Goal: Information Seeking & Learning: Learn about a topic

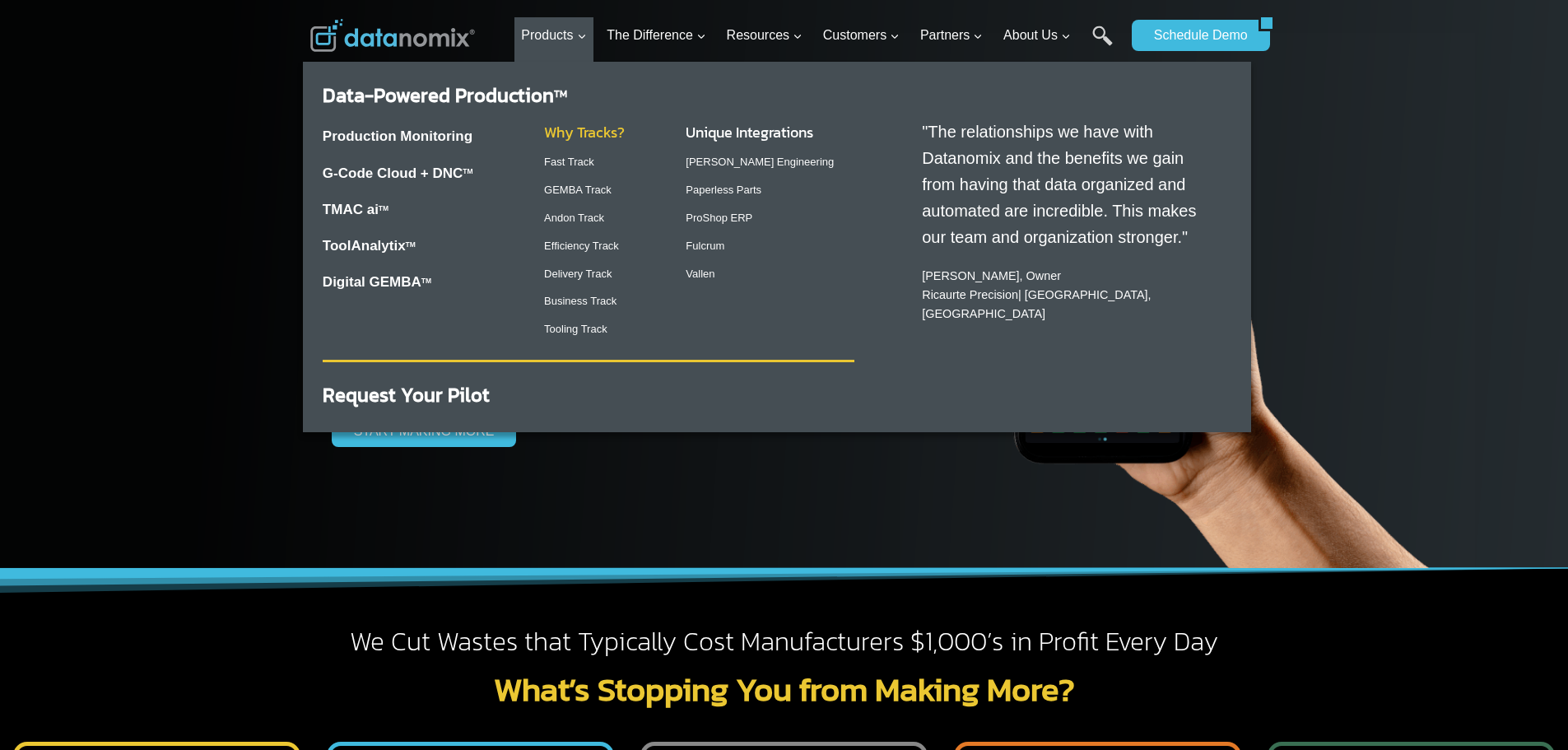
click at [587, 135] on link "Why Tracks?" at bounding box center [584, 132] width 81 height 22
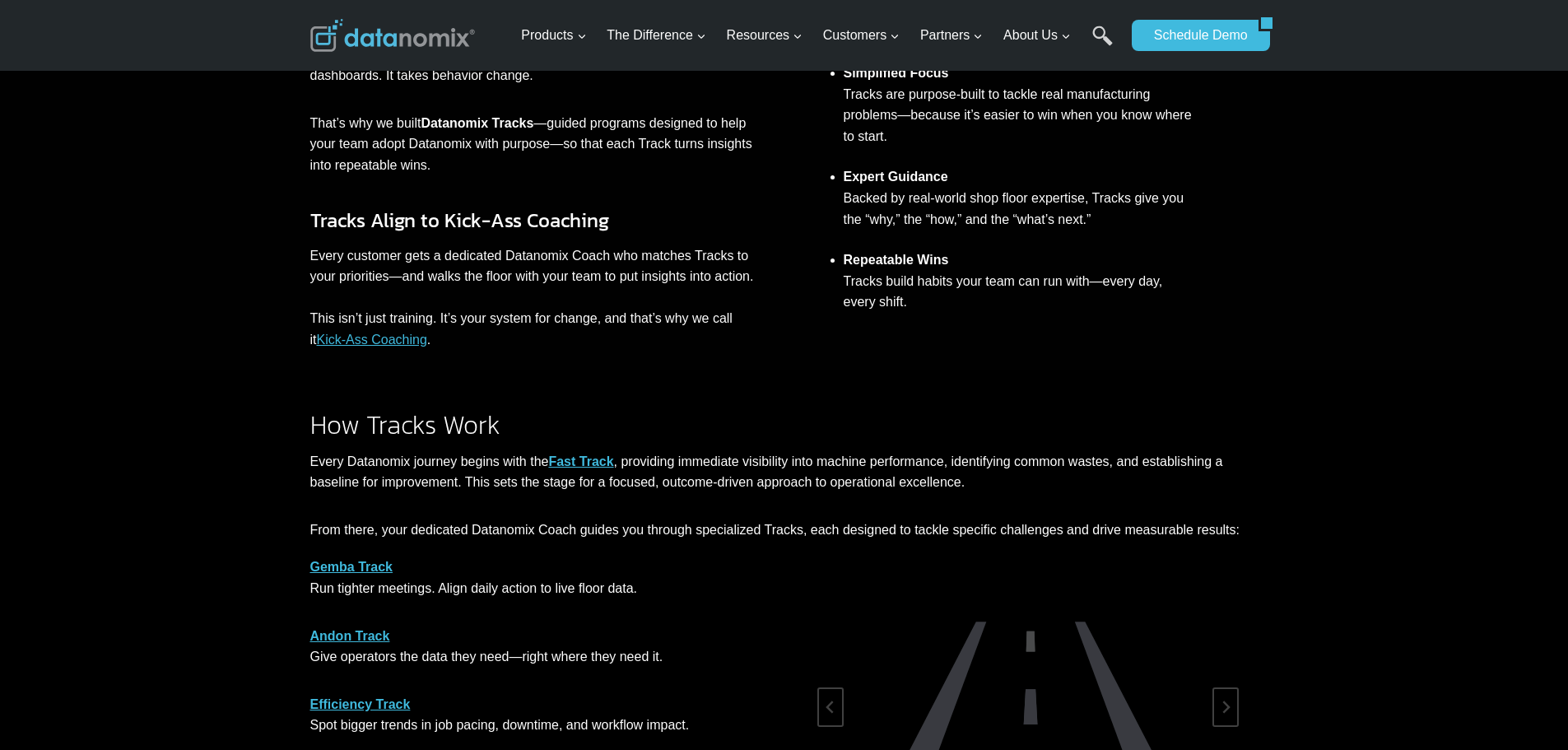
scroll to position [576, 0]
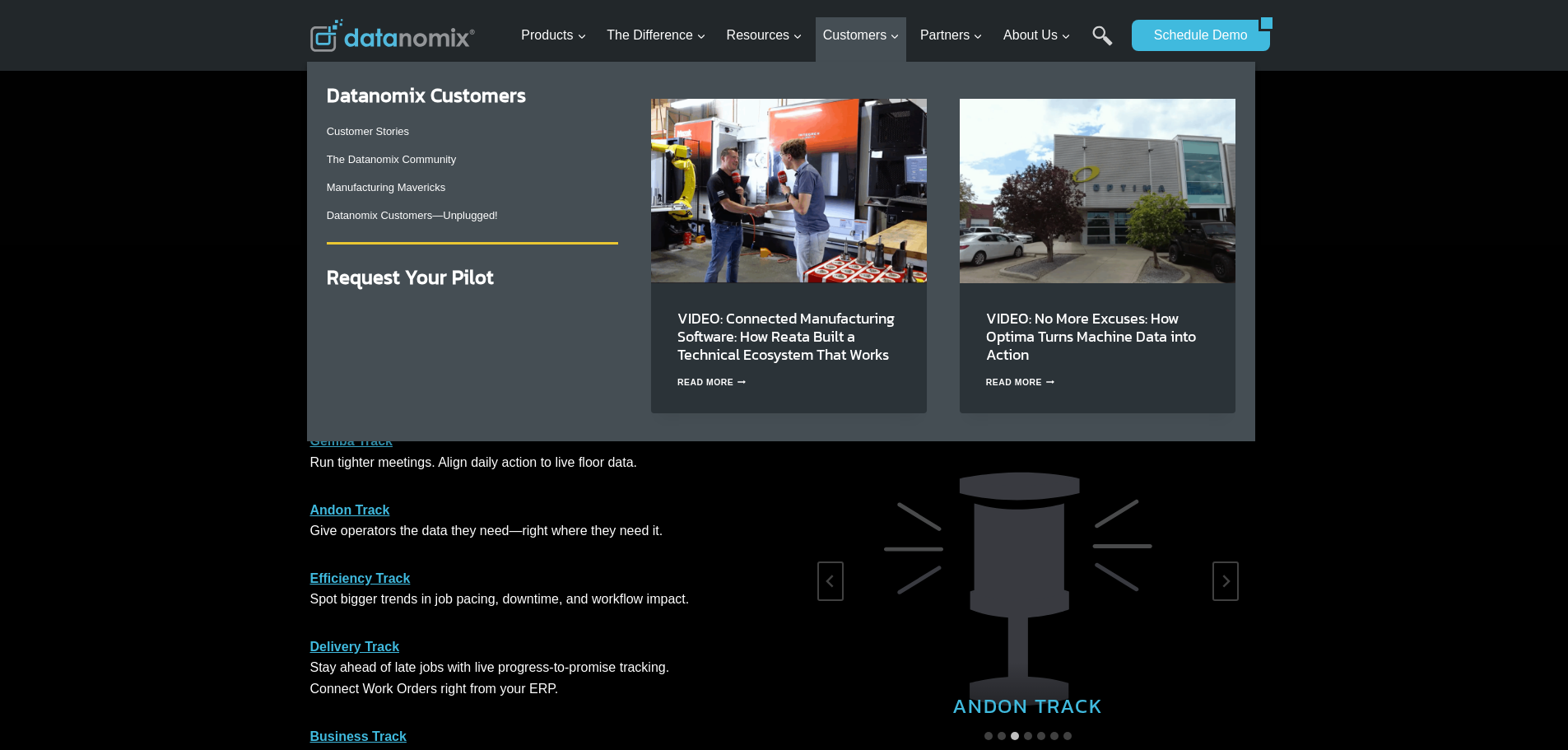
click at [472, 101] on strong "Datanomix Customers" at bounding box center [426, 95] width 200 height 29
click at [373, 126] on link "Customer Stories" at bounding box center [368, 131] width 82 height 12
